Goal: Book appointment/travel/reservation

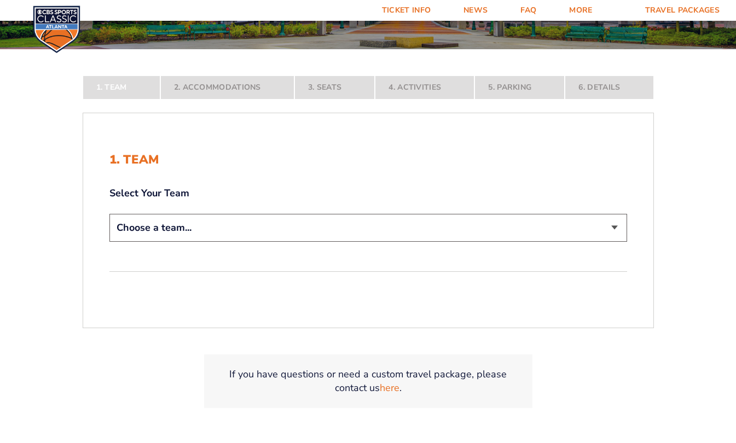
scroll to position [194, 0]
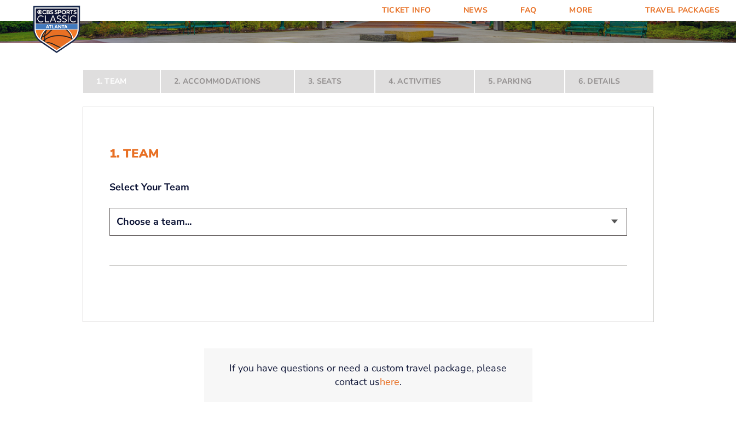
click at [612, 219] on select "Choose a team... [US_STATE] Wildcats [US_STATE] State Buckeyes [US_STATE] Tar H…" at bounding box center [367, 222] width 517 height 28
select select "12956"
click at [109, 236] on select "Choose a team... [US_STATE] Wildcats [US_STATE] State Buckeyes [US_STATE] Tar H…" at bounding box center [367, 222] width 517 height 28
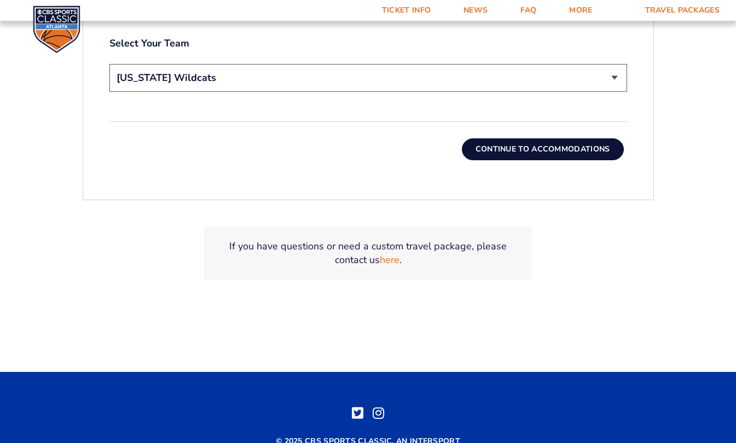
click at [499, 144] on button "Continue To Accommodations" at bounding box center [543, 149] width 162 height 22
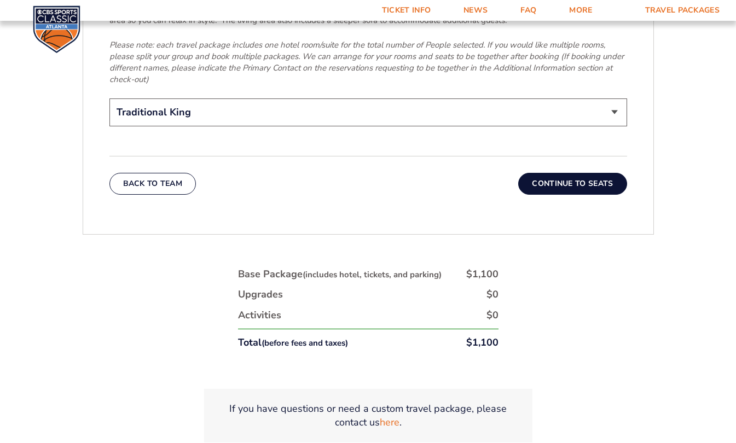
scroll to position [1823, 0]
click at [561, 172] on button "Continue To Seats" at bounding box center [572, 183] width 108 height 22
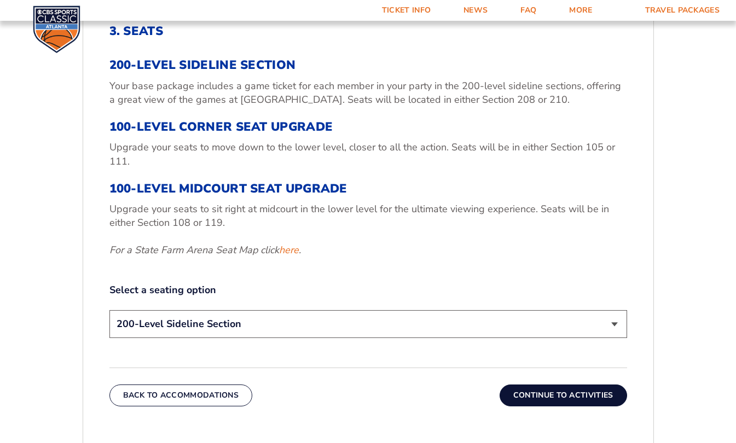
scroll to position [396, 0]
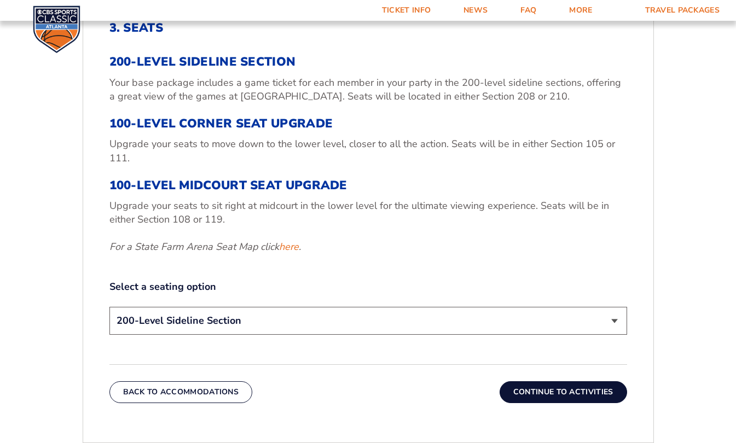
click at [182, 193] on h3 "100-Level Midcourt Seat Upgrade" at bounding box center [367, 185] width 517 height 14
click at [173, 178] on h3 "100-Level Midcourt Seat Upgrade" at bounding box center [367, 185] width 517 height 14
click at [166, 185] on h3 "100-Level Midcourt Seat Upgrade" at bounding box center [367, 185] width 517 height 14
click at [150, 185] on h3 "100-Level Midcourt Seat Upgrade" at bounding box center [367, 185] width 517 height 14
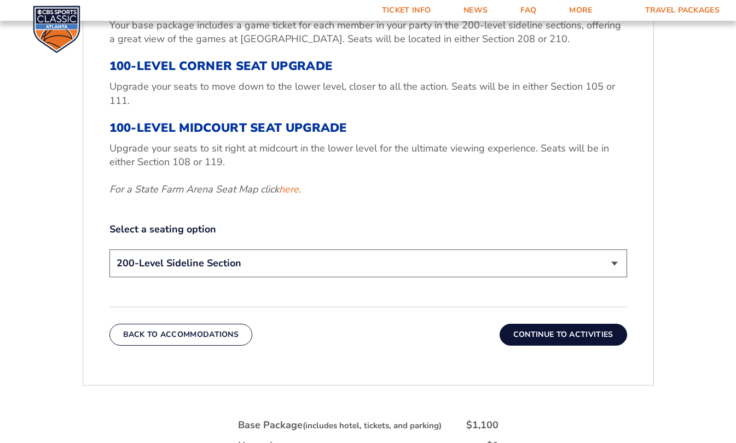
scroll to position [466, 0]
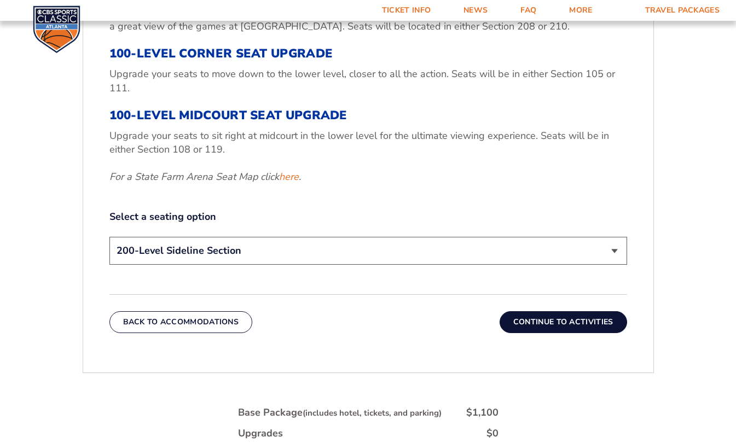
click at [612, 260] on select "200-Level Sideline Section 100-Level Corner Seat Upgrade (+$120 per person) 100…" at bounding box center [367, 251] width 517 height 28
